Goal: Task Accomplishment & Management: Use online tool/utility

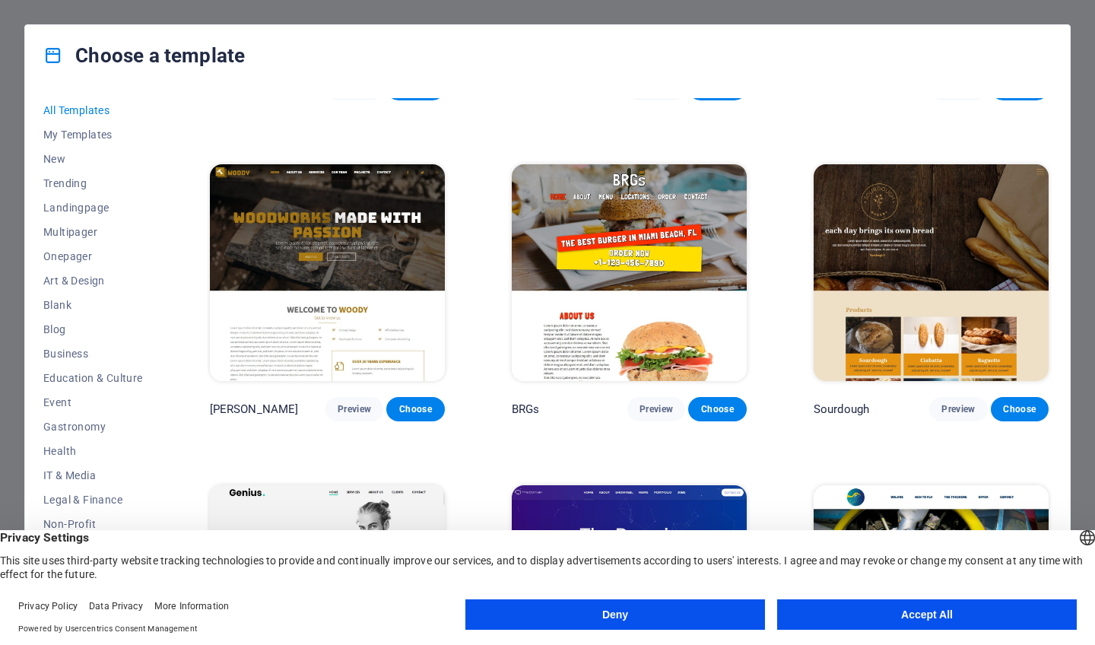
scroll to position [8275, 0]
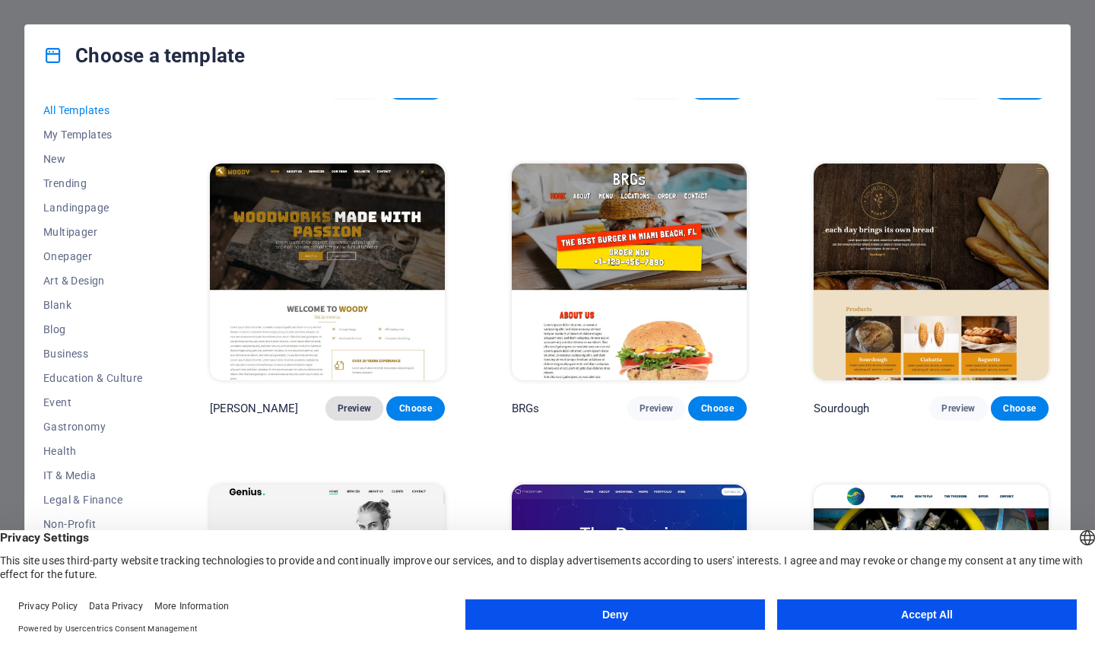
click at [369, 402] on span "Preview" at bounding box center [354, 408] width 33 height 12
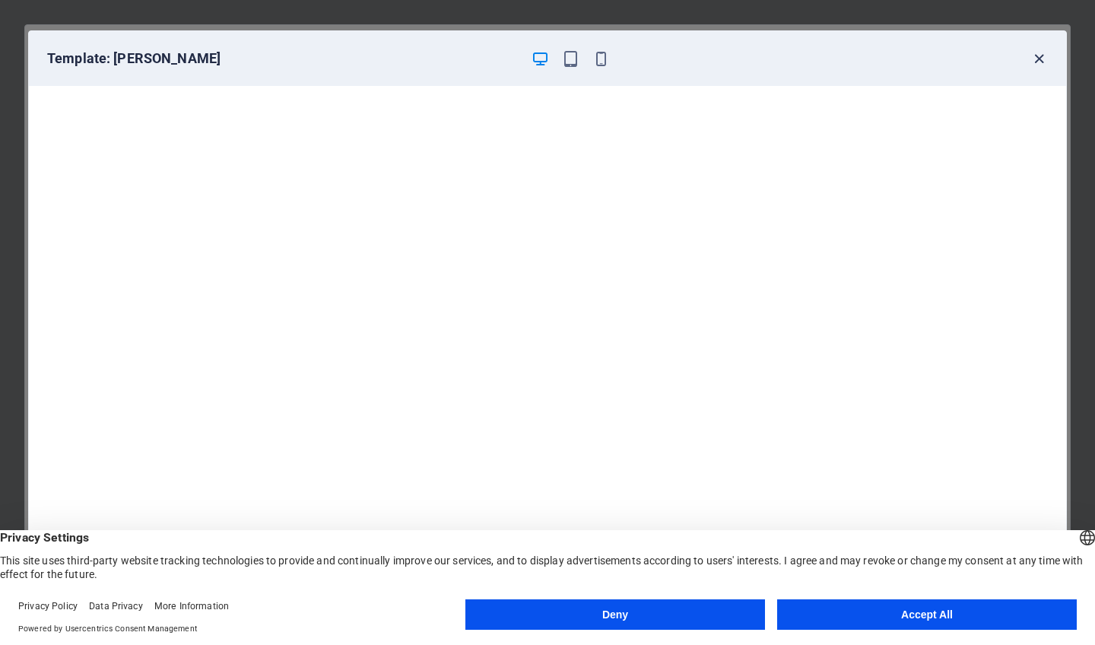
click at [1042, 61] on icon "button" at bounding box center [1038, 58] width 17 height 17
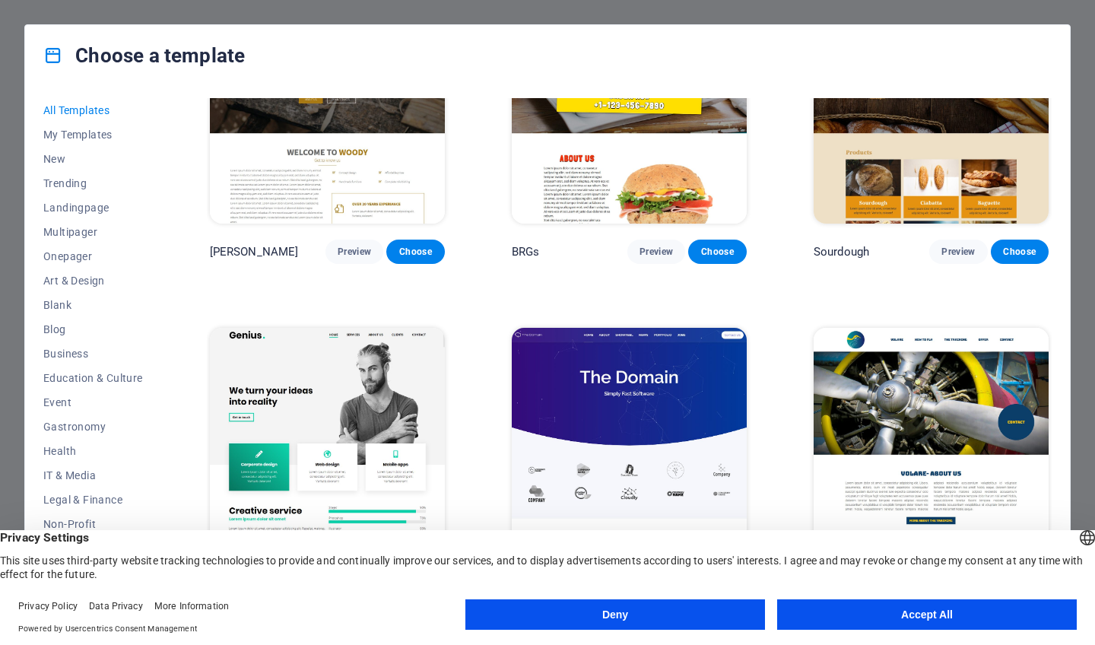
scroll to position [8429, 0]
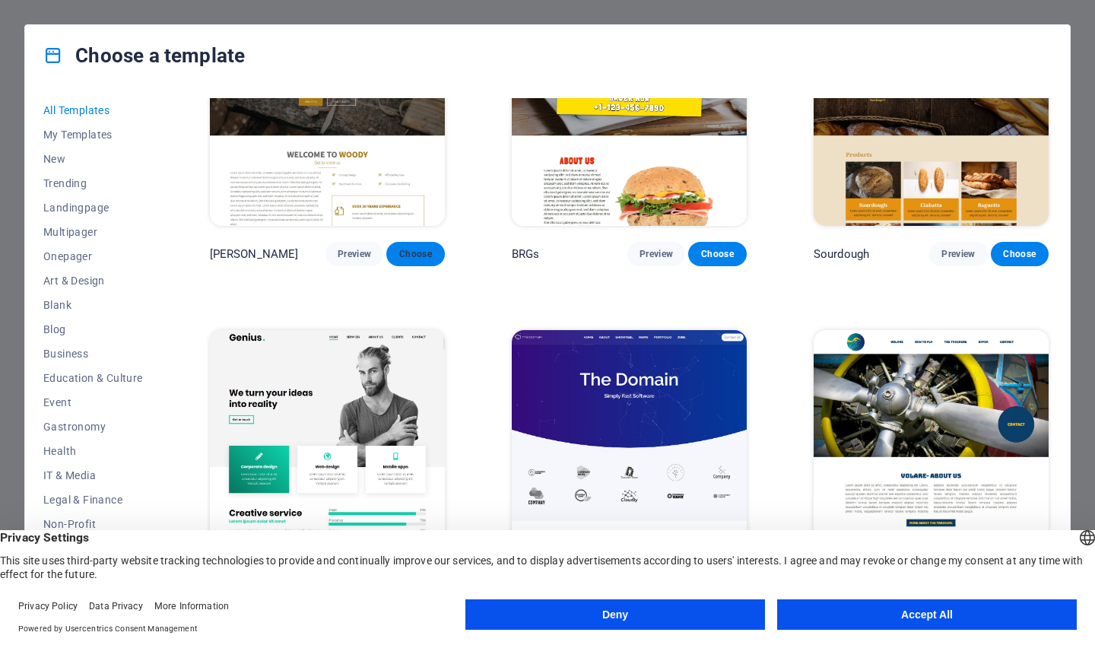
click at [420, 242] on button "Choose" at bounding box center [415, 254] width 58 height 24
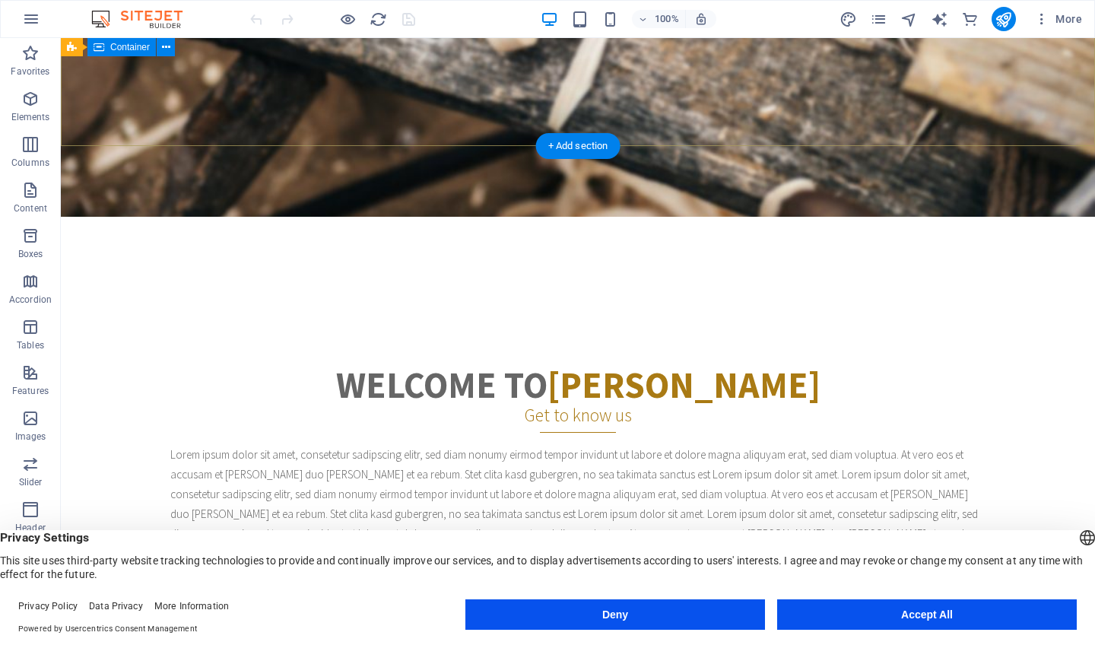
scroll to position [503, 0]
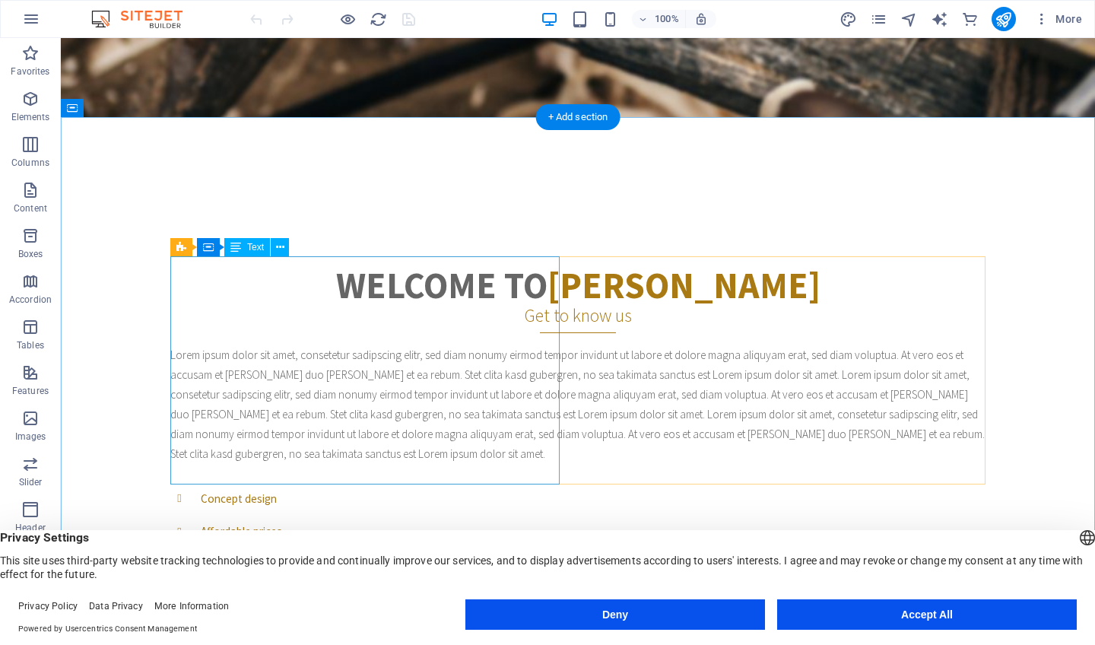
click at [469, 345] on div "Lorem ipsum dolor sit amet, consetetur sadipscing elitr, sed diam nonumy eirmod…" at bounding box center [577, 404] width 815 height 118
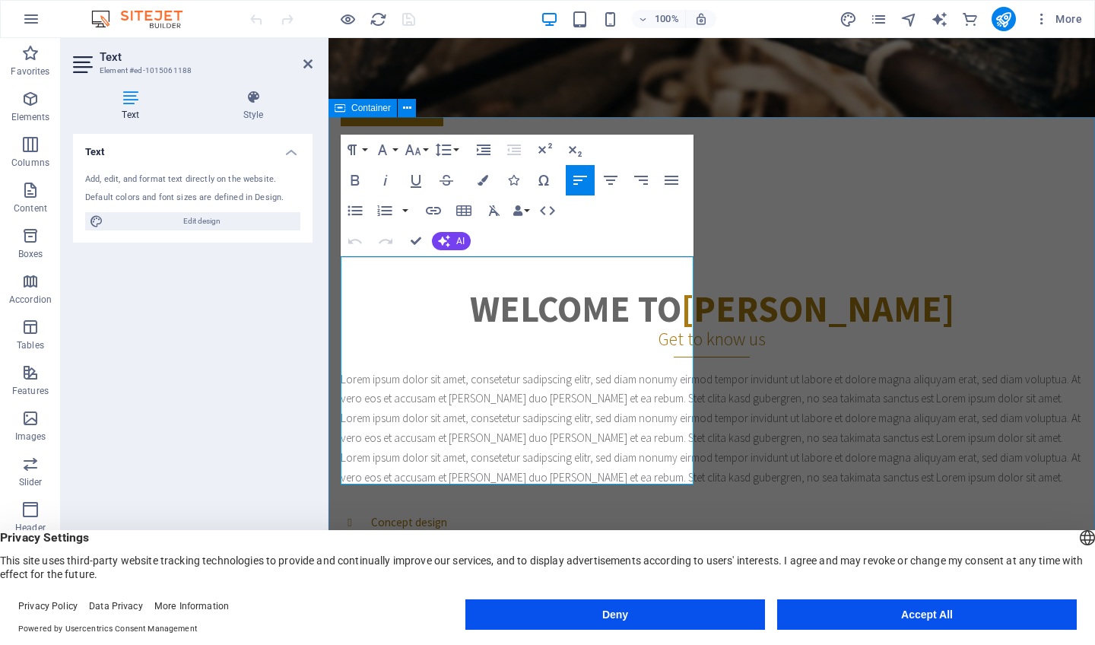
click at [921, 230] on div "Welcome to Woody Get to know us Lorem ipsum dolor sit amet, consetetur sadipsci…" at bounding box center [711, 559] width 766 height 658
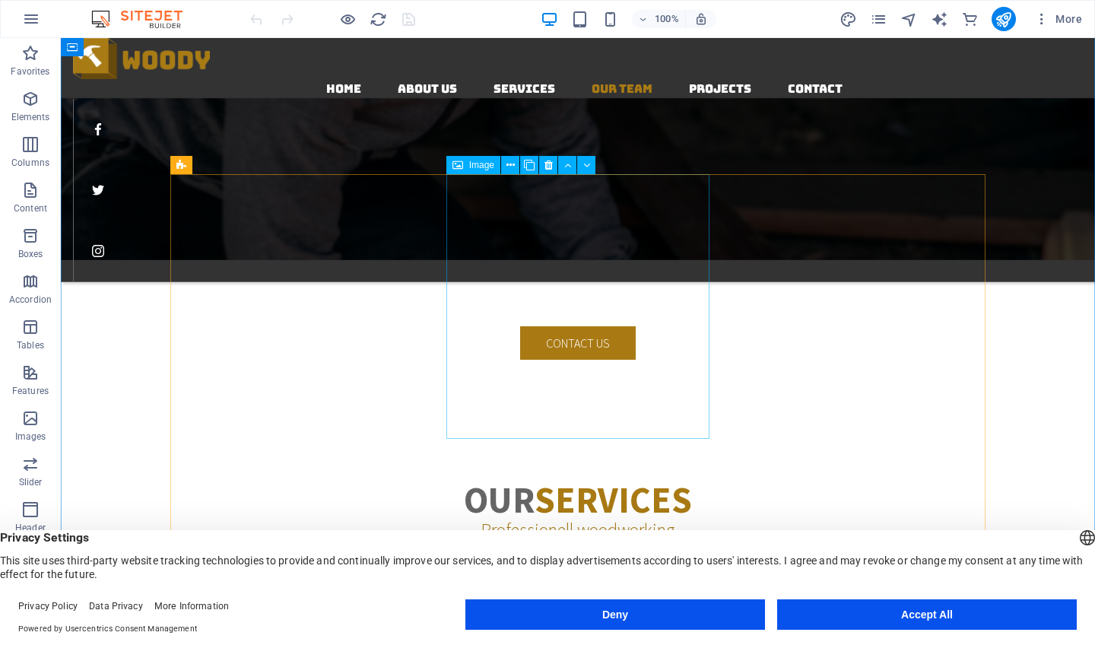
scroll to position [2176, 0]
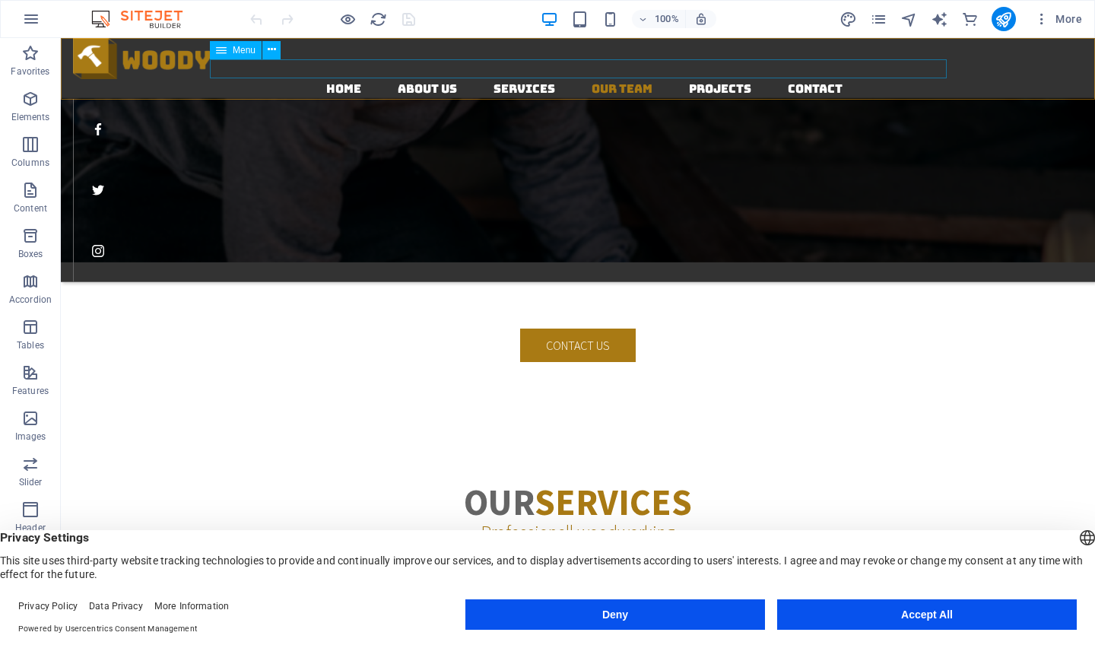
click at [221, 54] on icon at bounding box center [221, 50] width 11 height 18
click at [221, 51] on icon at bounding box center [221, 50] width 11 height 18
click at [236, 49] on span "Menu" at bounding box center [244, 50] width 23 height 9
click at [273, 48] on icon at bounding box center [272, 50] width 8 height 16
click at [970, 99] on figure at bounding box center [584, 129] width 1022 height 61
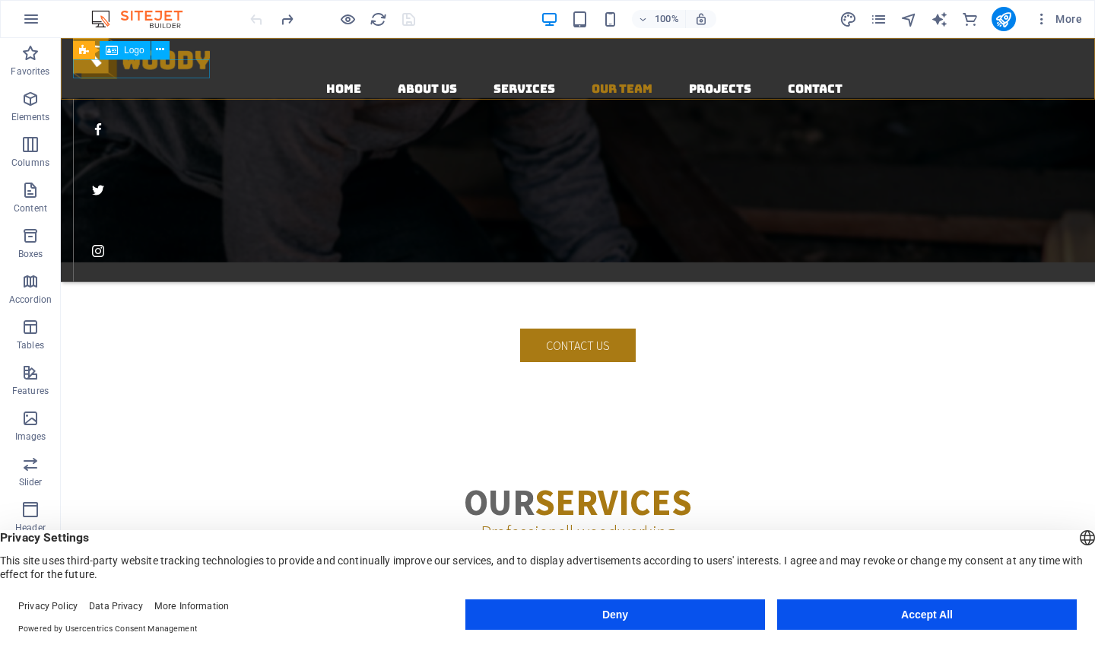
click at [118, 52] on div "Logo" at bounding box center [125, 50] width 51 height 18
click at [109, 48] on icon at bounding box center [112, 50] width 12 height 18
click at [94, 68] on div at bounding box center [584, 58] width 1022 height 41
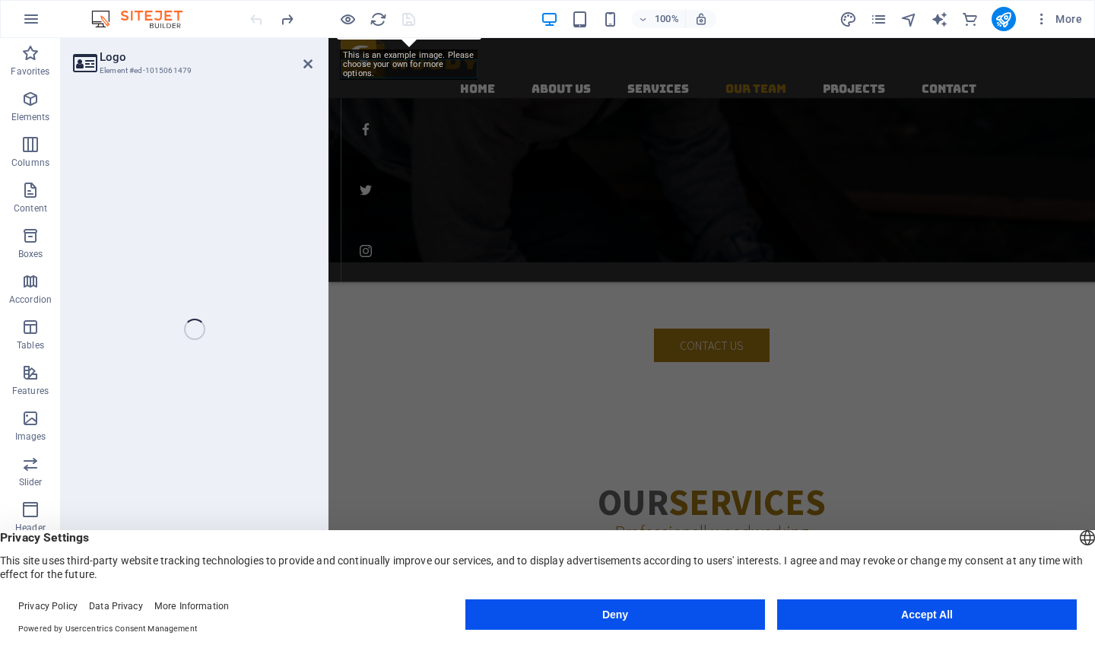
select select "px"
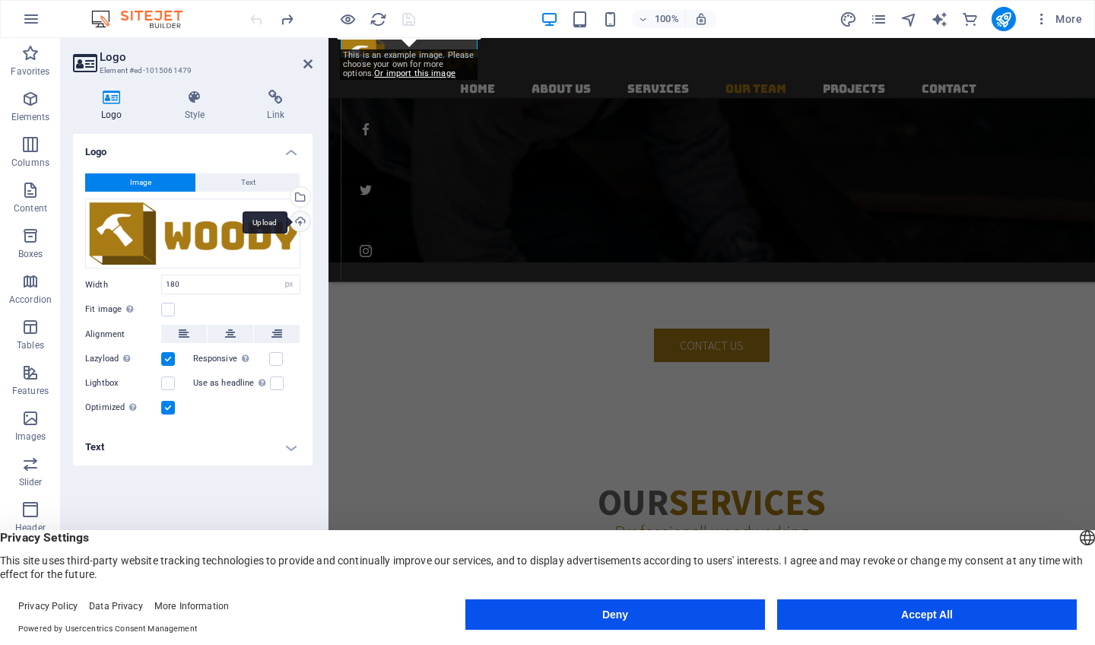
click at [299, 218] on div "Upload" at bounding box center [298, 222] width 23 height 23
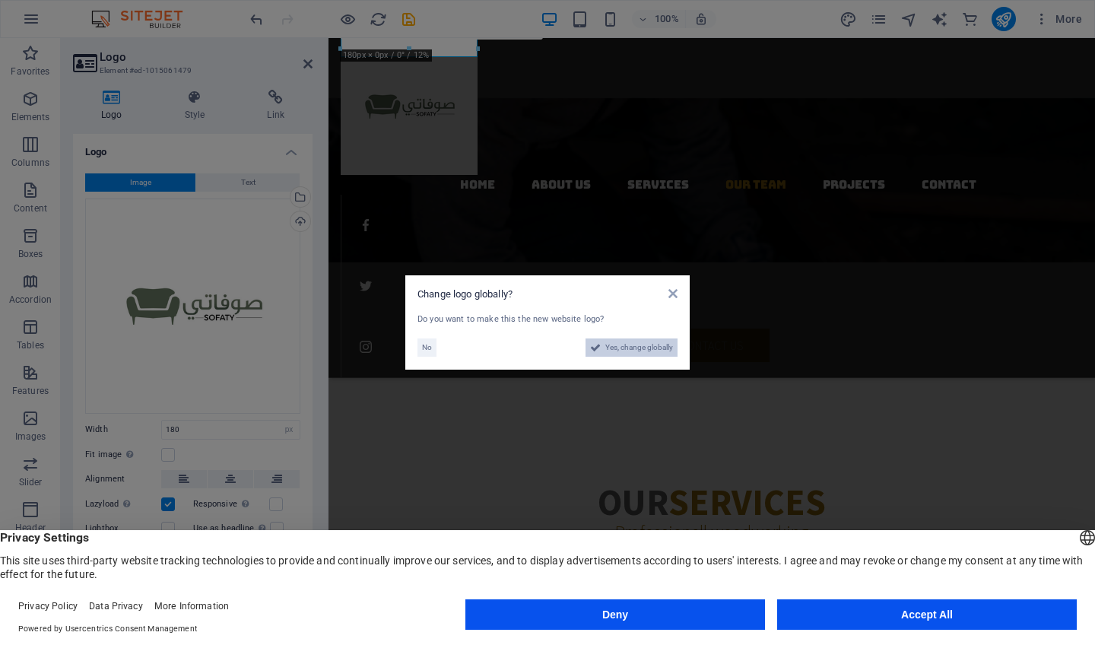
click at [610, 347] on span "Yes, change globally" at bounding box center [639, 347] width 68 height 18
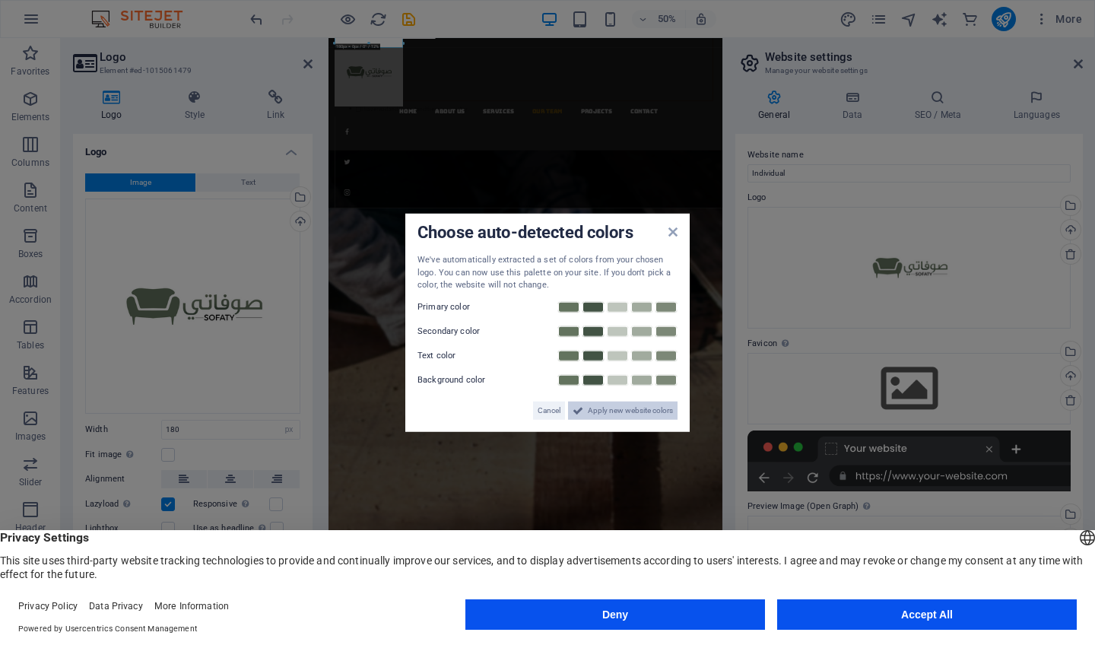
click at [614, 410] on span "Apply new website colors" at bounding box center [630, 410] width 85 height 18
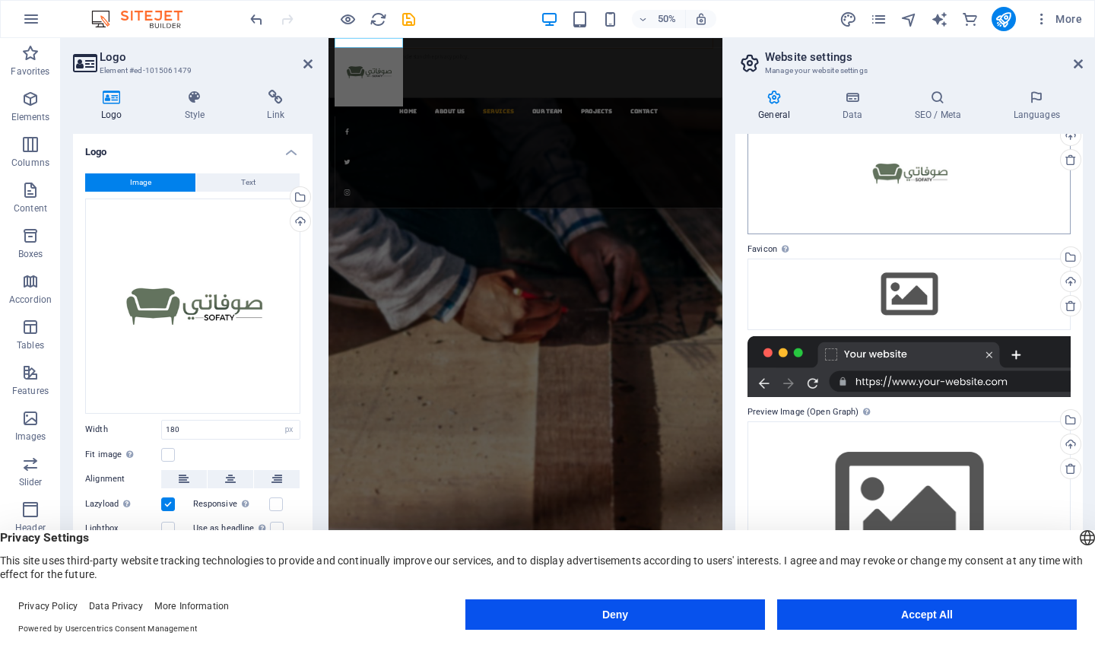
scroll to position [94, 0]
click at [1076, 62] on icon at bounding box center [1077, 64] width 9 height 12
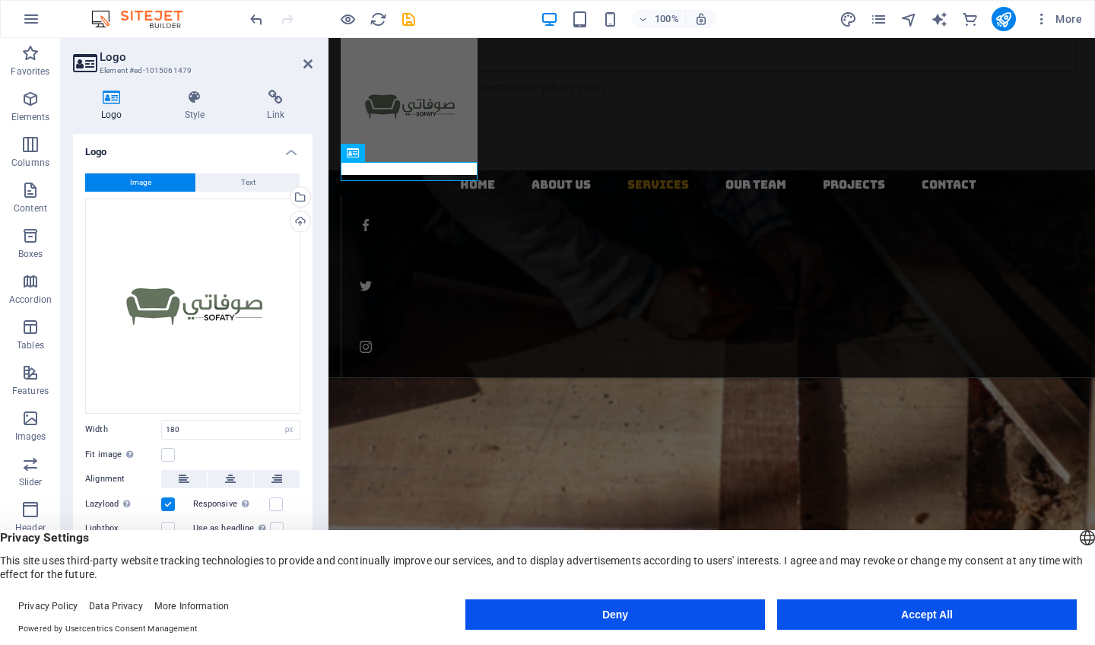
scroll to position [1631, 0]
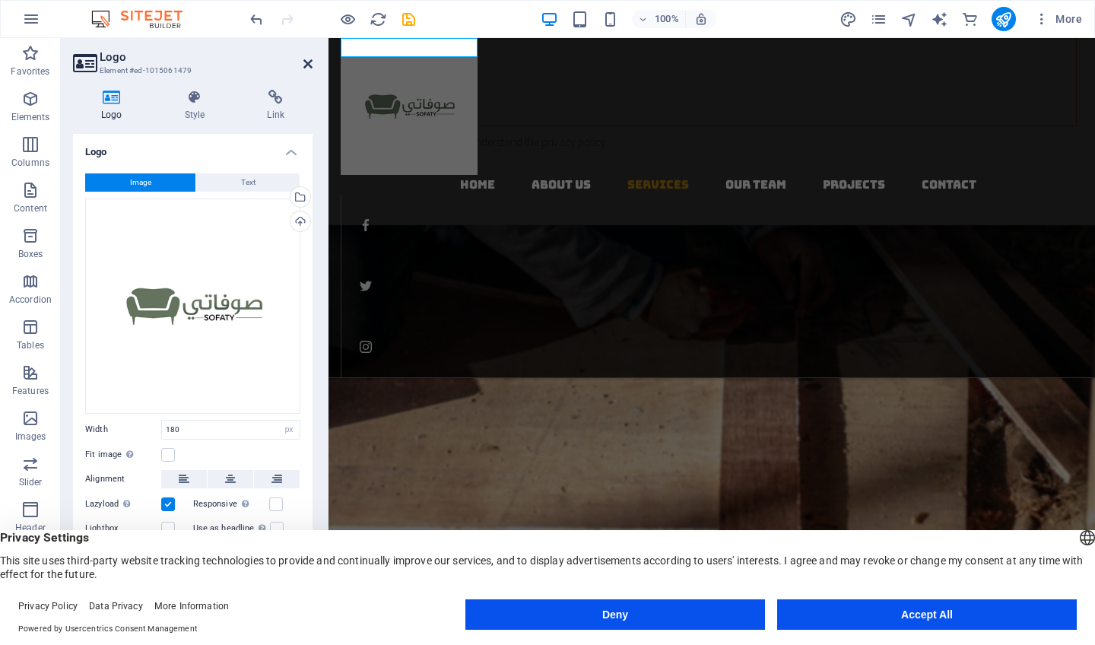
click at [308, 62] on icon at bounding box center [307, 64] width 9 height 12
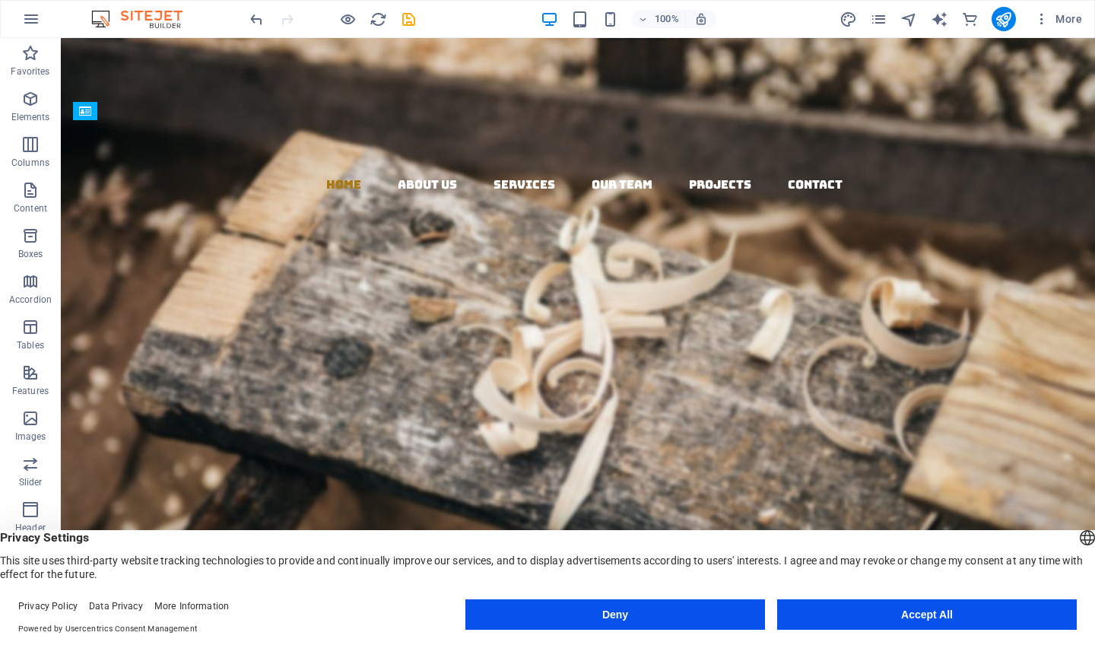
scroll to position [0, 0]
click at [725, 378] on div "Woodworks ­ made with Passion Lorem ipsum dolor sit amet, consectetuer adipisci…" at bounding box center [578, 591] width 1034 height 427
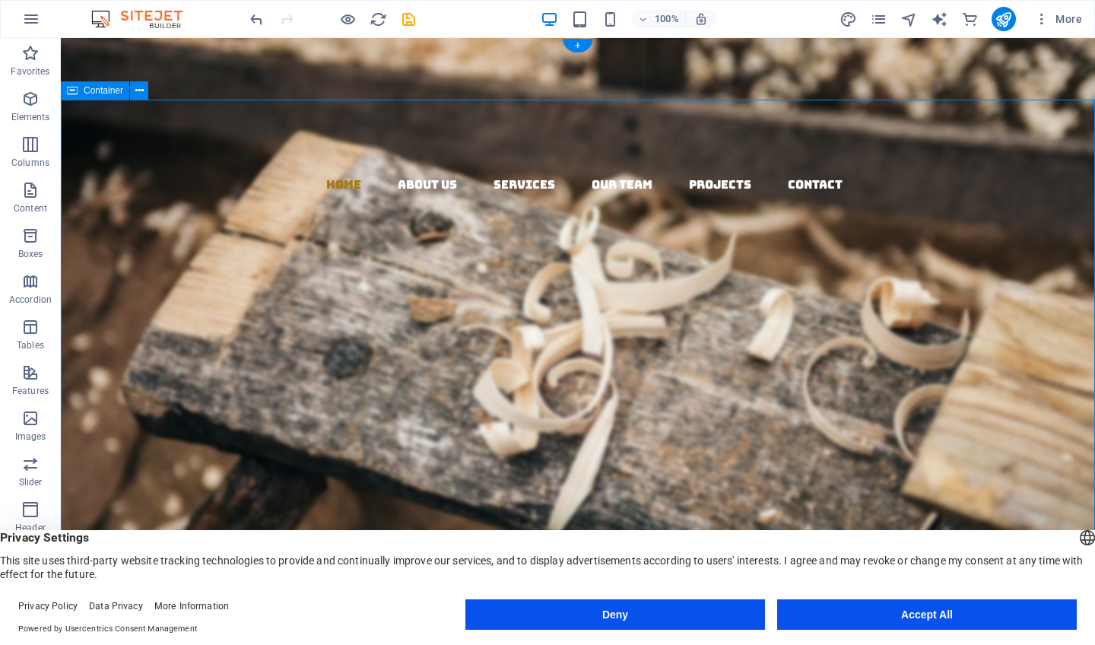
click at [725, 378] on div "Woodworks ­ made with Passion Lorem ipsum dolor sit amet, consectetuer adipisci…" at bounding box center [578, 591] width 1034 height 427
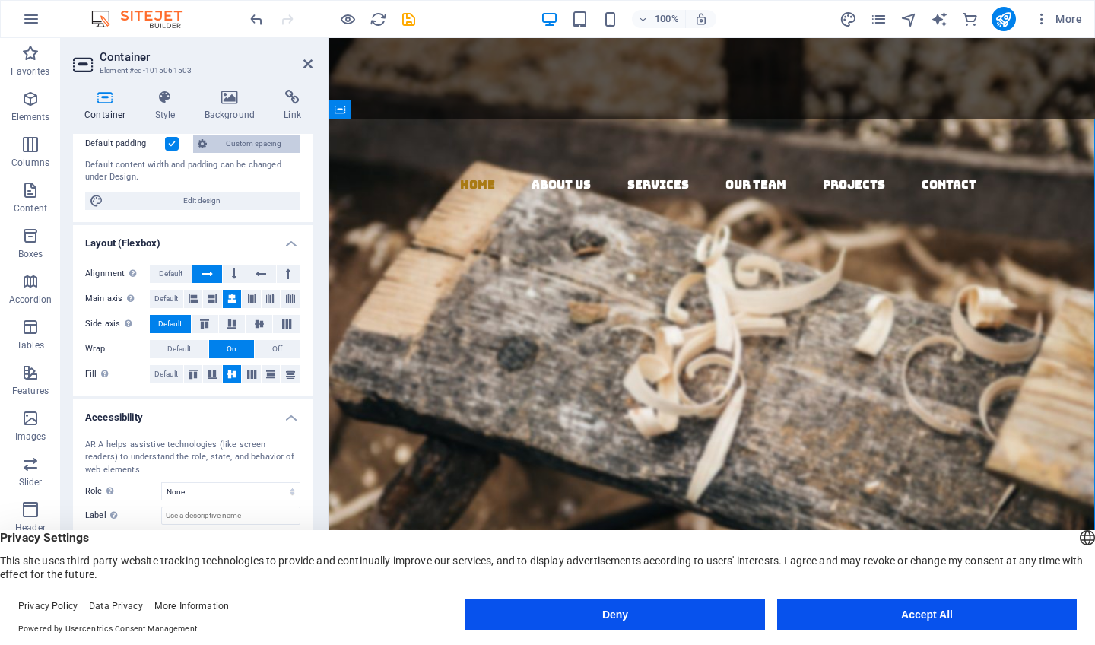
scroll to position [113, 0]
click at [233, 105] on h4 "Background" at bounding box center [233, 106] width 80 height 32
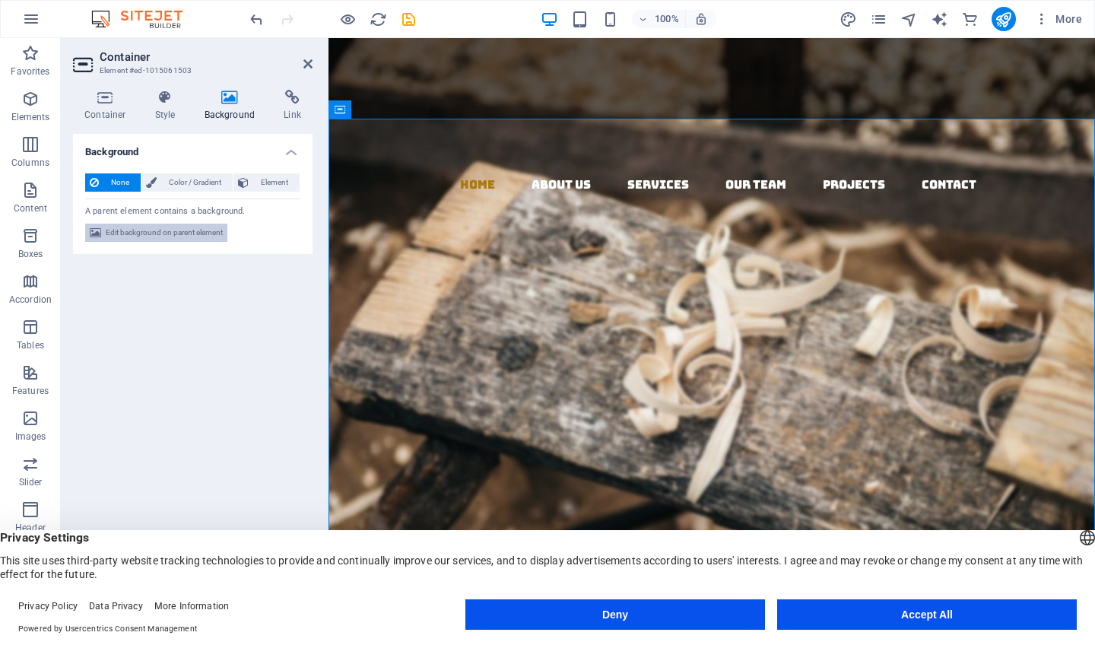
click at [192, 235] on span "Edit background on parent element" at bounding box center [164, 232] width 117 height 18
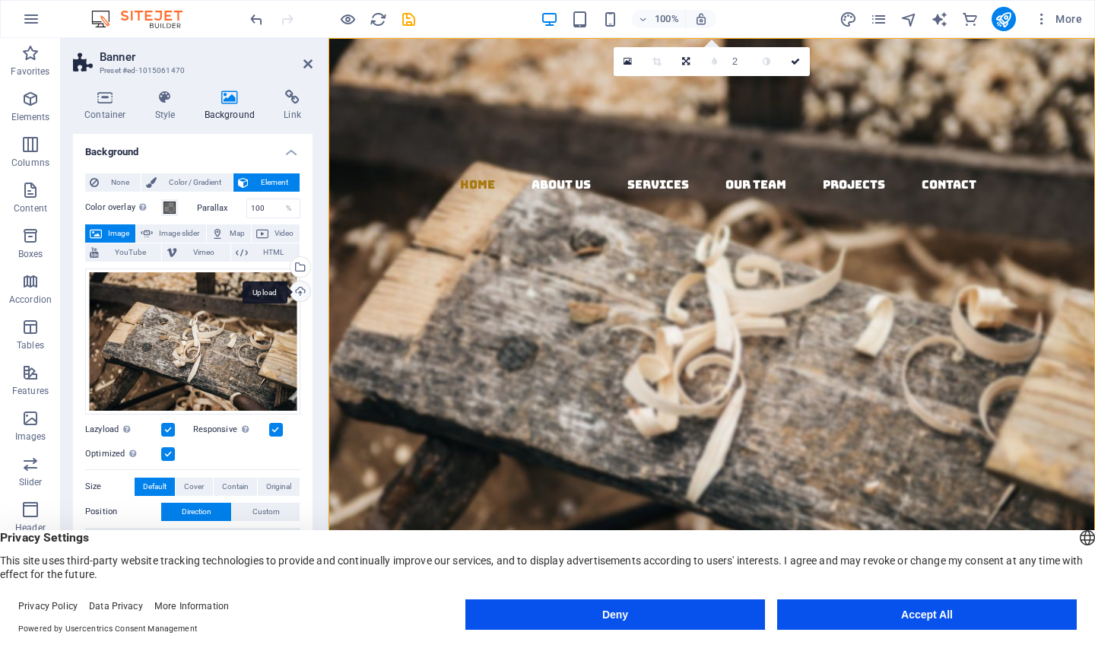
click at [293, 287] on div "Upload" at bounding box center [298, 292] width 23 height 23
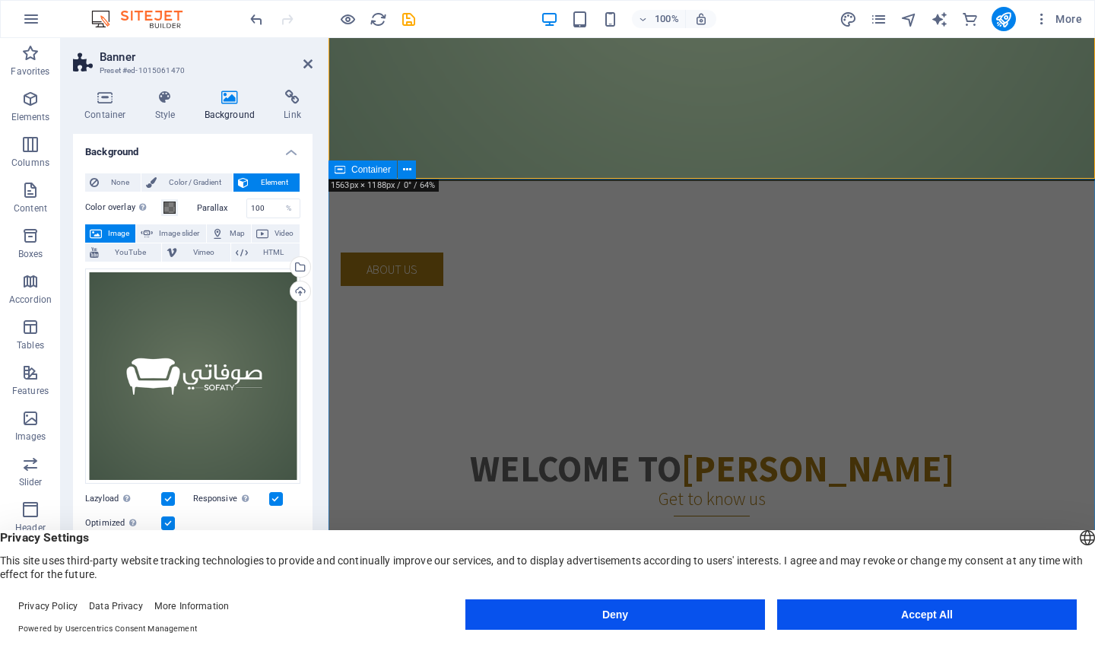
scroll to position [442, 0]
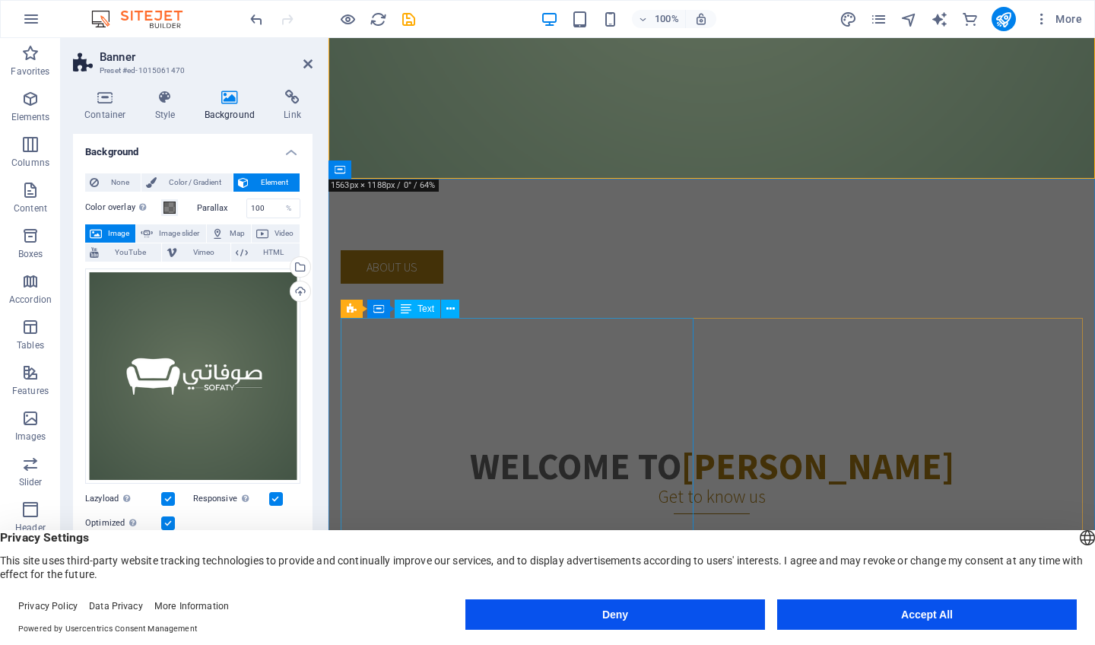
drag, startPoint x: 213, startPoint y: 579, endPoint x: 10, endPoint y: 535, distance: 207.7
click at [10, 535] on header "English Deutsch Privacy Settings This site uses third-party website tracking te…" at bounding box center [547, 555] width 1095 height 51
click at [247, 602] on div "Privacy Policy Data Privacy More Information" at bounding box center [241, 606] width 447 height 14
drag, startPoint x: 195, startPoint y: 575, endPoint x: 14, endPoint y: 543, distance: 183.9
click at [14, 543] on header "English Deutsch Privacy Settings This site uses third-party website tracking te…" at bounding box center [547, 555] width 1095 height 51
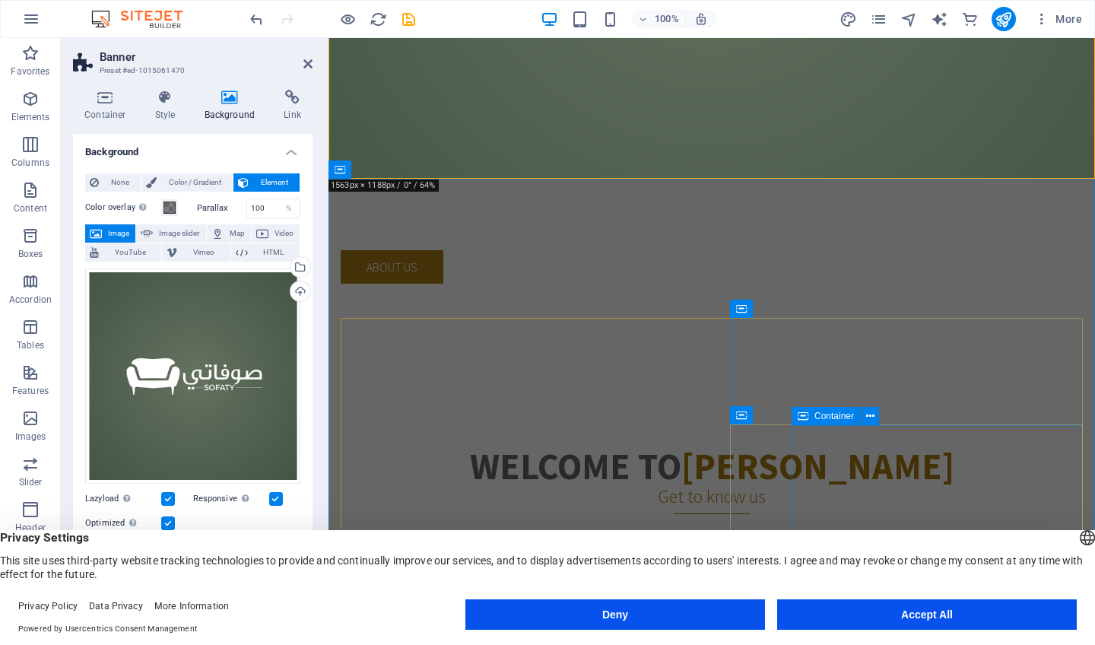
click at [911, 576] on div "Privacy Settings This site uses third-party website tracking technologies to pr…" at bounding box center [547, 555] width 1095 height 51
click at [907, 615] on button "Accept All" at bounding box center [927, 614] width 300 height 30
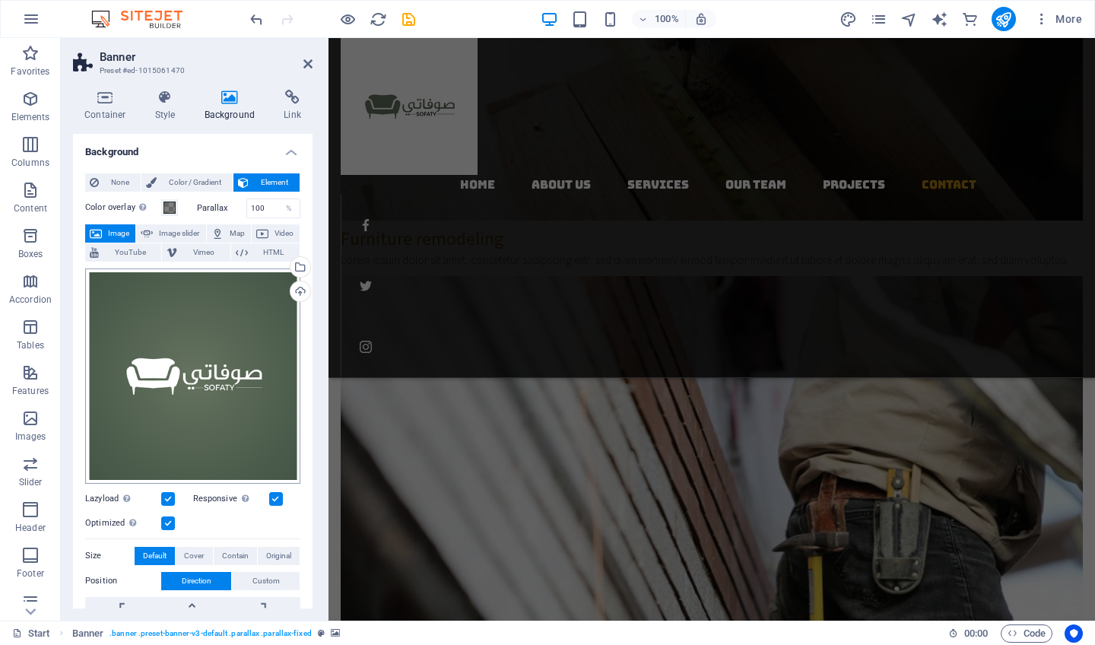
scroll to position [3084, 0]
click at [311, 65] on icon at bounding box center [307, 64] width 9 height 12
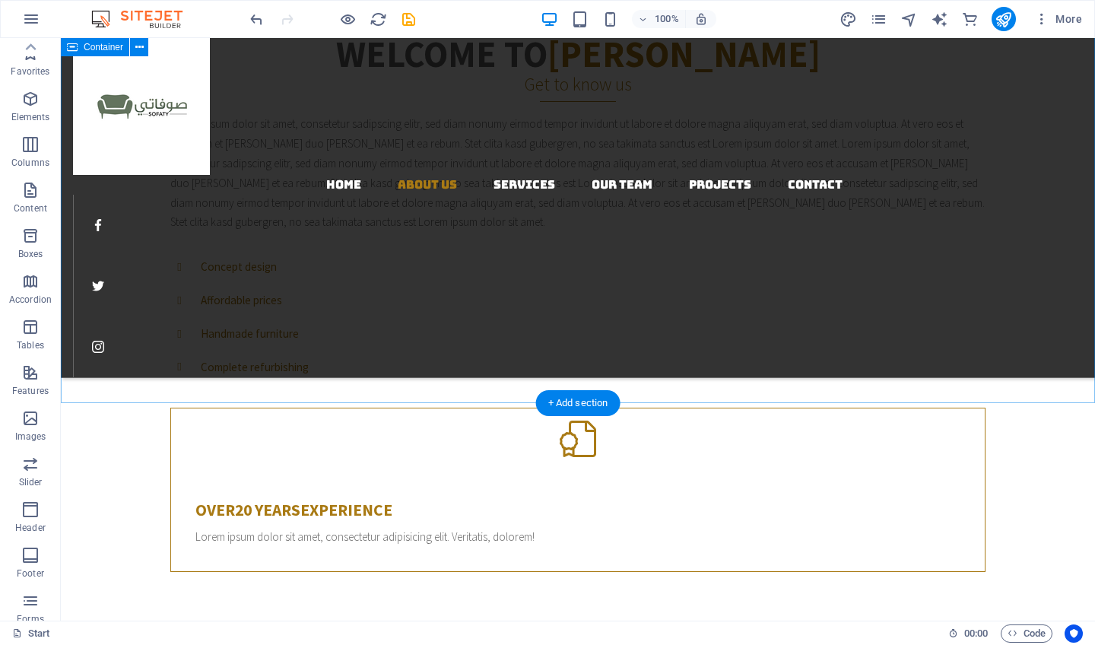
scroll to position [0, 0]
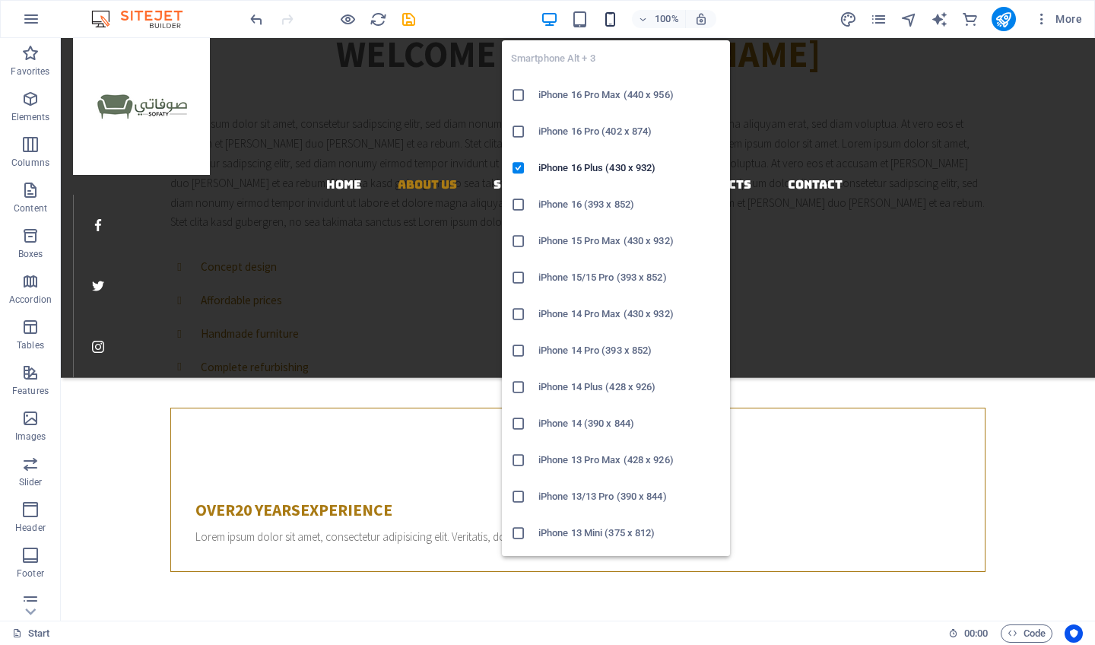
click at [607, 14] on icon "button" at bounding box center [609, 19] width 17 height 17
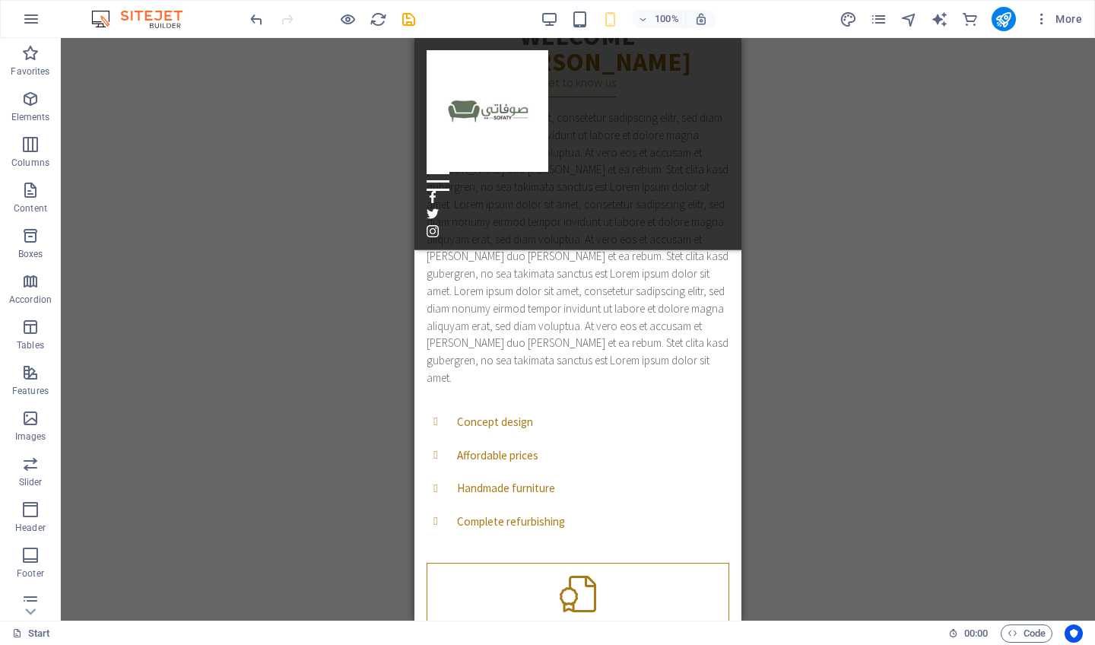
click at [825, 213] on div "Drag here to replace the existing content. Press “Ctrl” if you want to create a…" at bounding box center [578, 329] width 1034 height 582
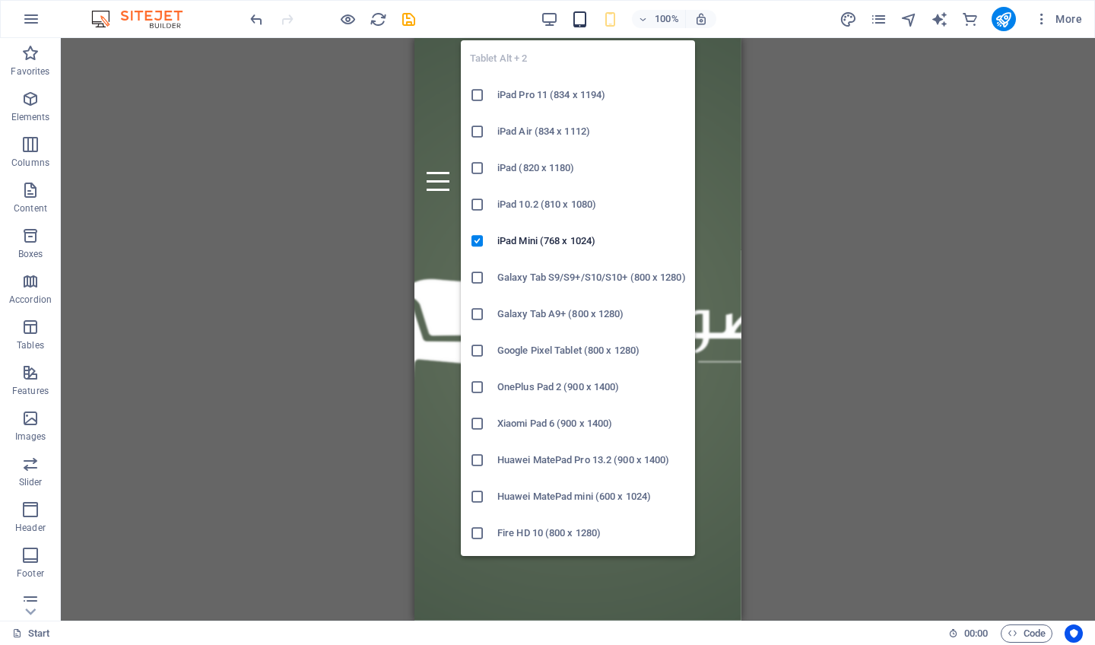
click at [582, 20] on icon "button" at bounding box center [579, 19] width 17 height 17
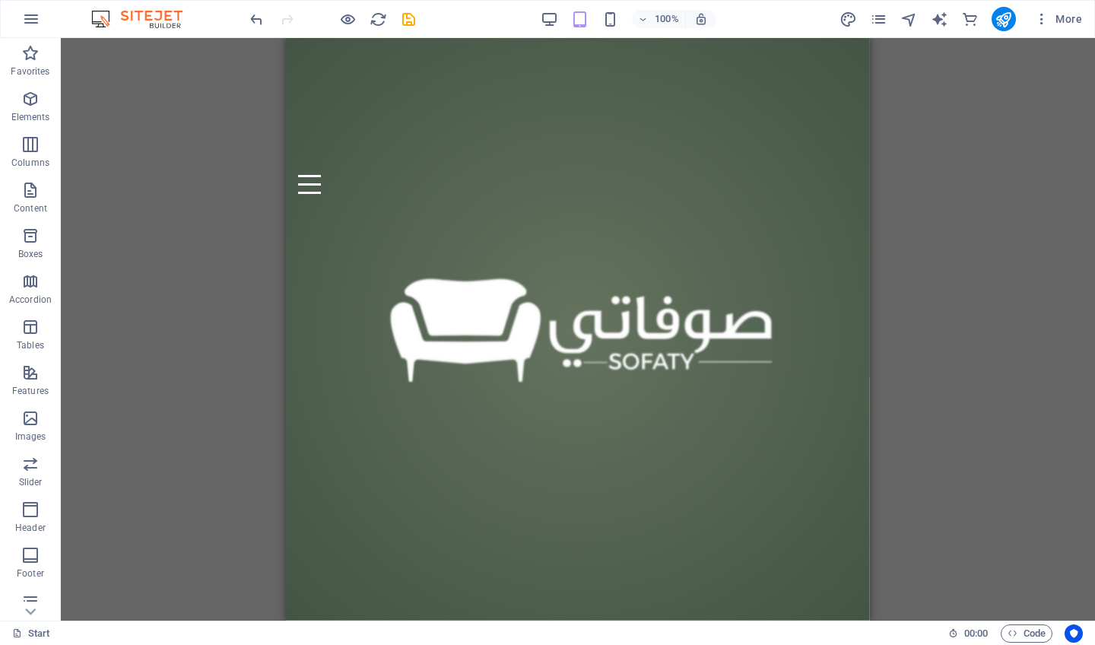
click at [1001, 283] on div "Drag here to replace the existing content. Press “Ctrl” if you want to create a…" at bounding box center [578, 329] width 1034 height 582
click at [1040, 18] on icon "button" at bounding box center [1041, 18] width 15 height 15
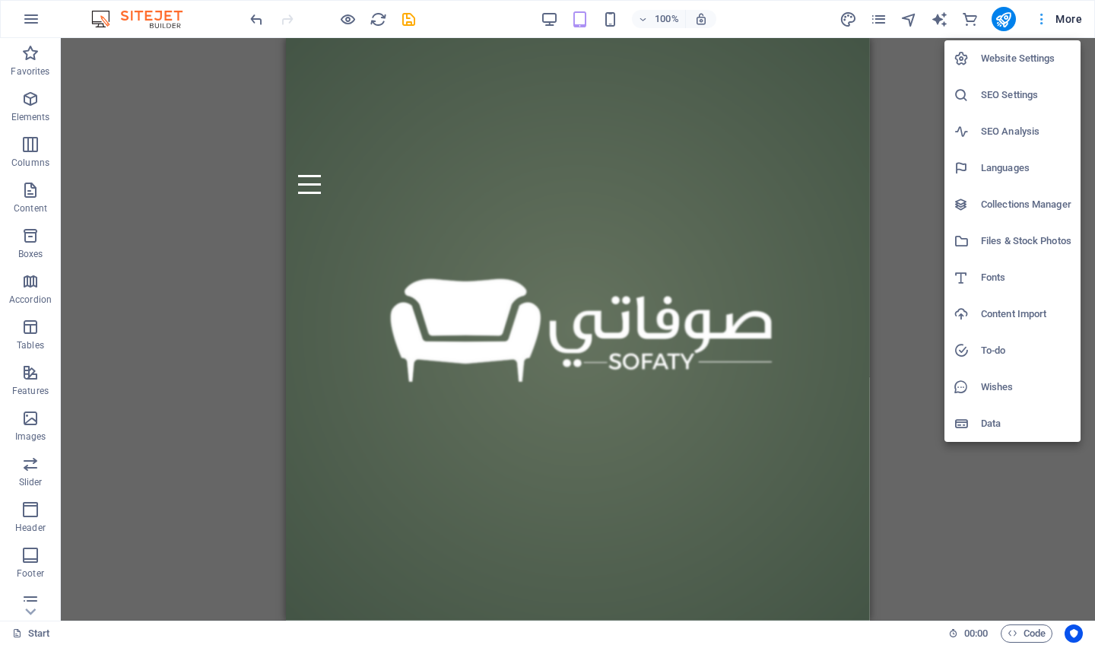
click at [1040, 18] on div at bounding box center [547, 322] width 1095 height 645
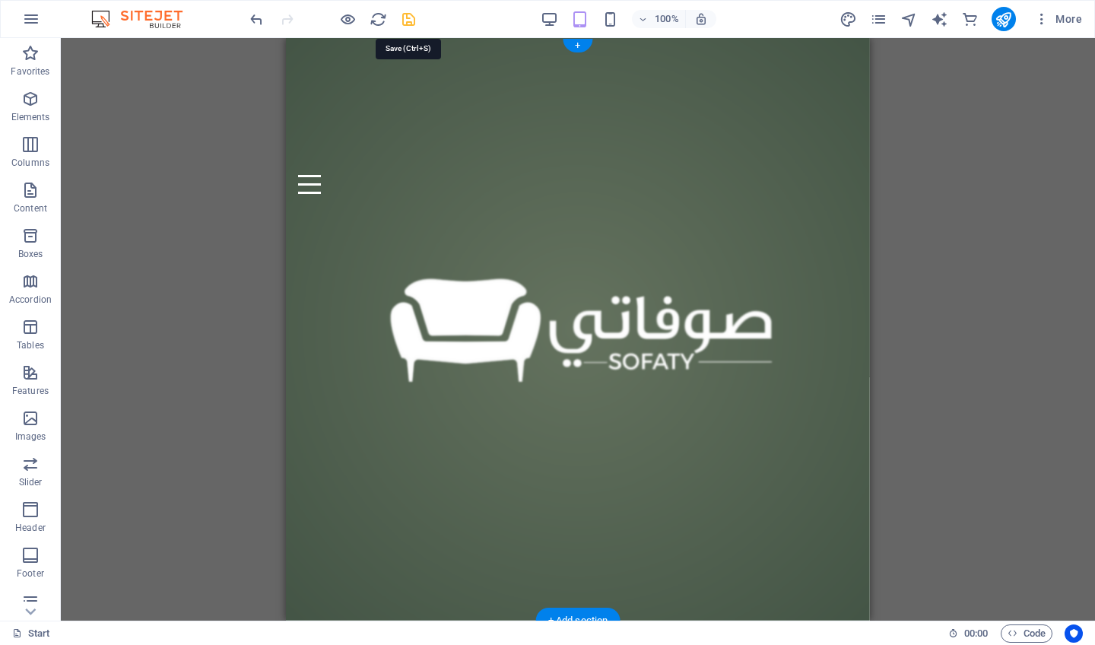
click at [404, 20] on icon "save" at bounding box center [408, 19] width 17 height 17
checkbox input "false"
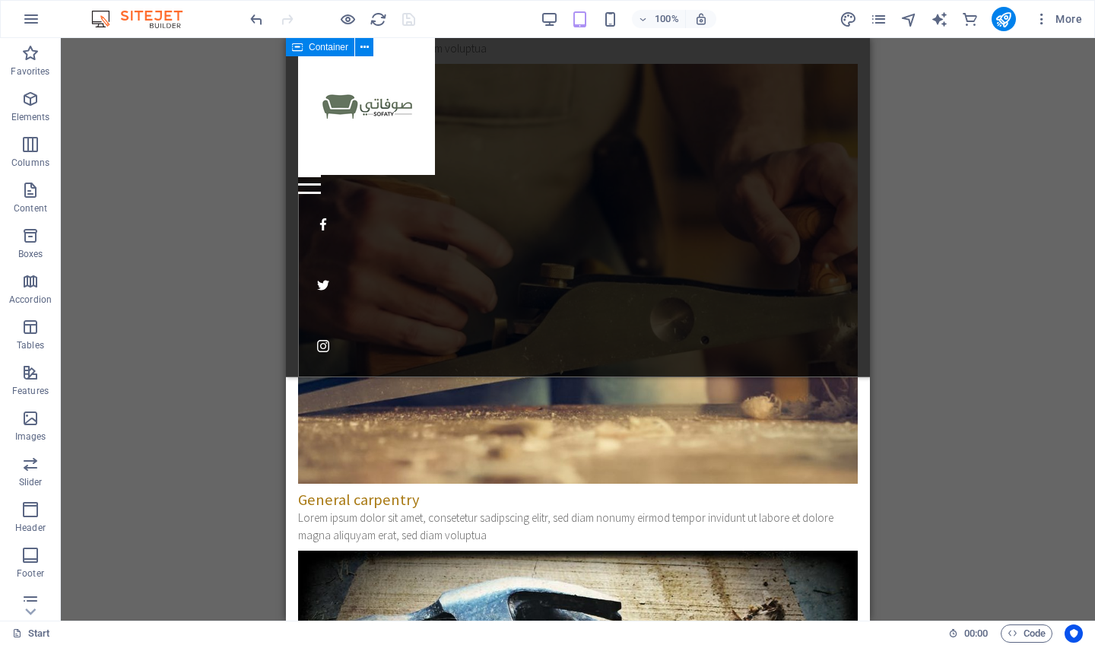
scroll to position [3632, 0]
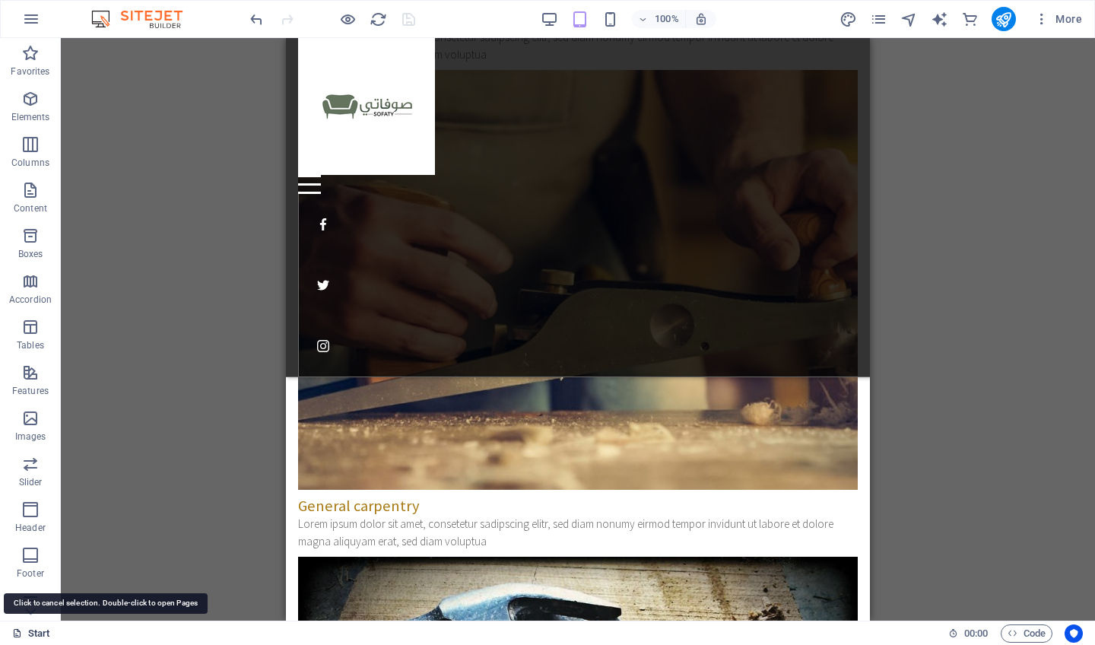
click at [17, 632] on icon at bounding box center [17, 633] width 10 height 10
click at [21, 632] on icon at bounding box center [17, 633] width 10 height 10
click at [39, 632] on link "Start" at bounding box center [31, 633] width 38 height 18
click at [1003, 19] on icon "publish" at bounding box center [1002, 19] width 17 height 17
